Goal: Transaction & Acquisition: Download file/media

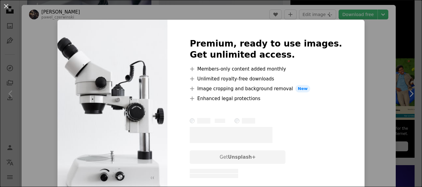
scroll to position [2, 0]
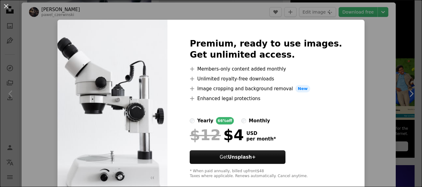
click at [357, 64] on div "An X shape Premium, ready to use images. Get unlimited access. A plus sign Memb…" at bounding box center [211, 93] width 422 height 187
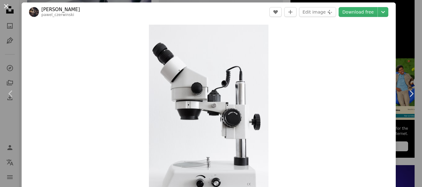
click at [6, 7] on button "An X shape" at bounding box center [5, 5] width 7 height 7
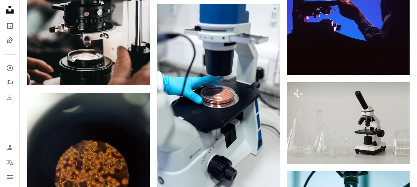
scroll to position [439, 0]
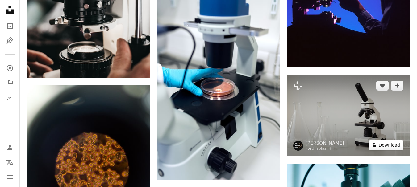
click at [386, 147] on button "A lock Download" at bounding box center [386, 146] width 35 height 10
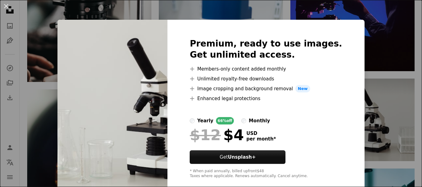
click at [378, 30] on div "An X shape Premium, ready to use images. Get unlimited access. A plus sign Memb…" at bounding box center [211, 93] width 422 height 187
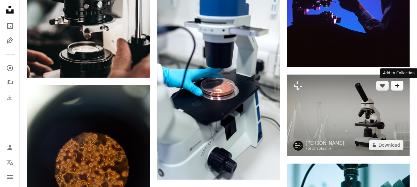
click at [396, 86] on icon "A plus sign" at bounding box center [397, 85] width 5 height 5
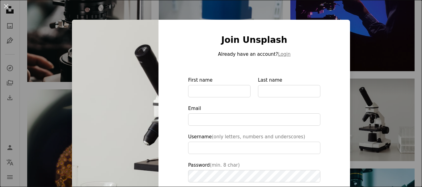
click at [363, 29] on div "An X shape Join Unsplash Already have an account? Login First name Last name Em…" at bounding box center [211, 93] width 422 height 187
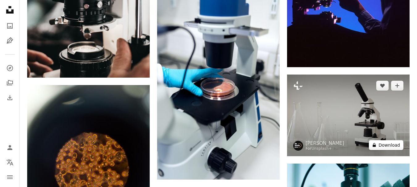
click at [374, 147] on icon "A lock" at bounding box center [374, 145] width 5 height 5
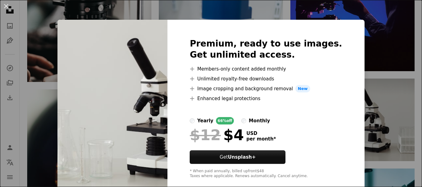
click at [368, 130] on div "An X shape Premium, ready to use images. Get unlimited access. A plus sign Memb…" at bounding box center [211, 93] width 422 height 187
